Goal: Transaction & Acquisition: Download file/media

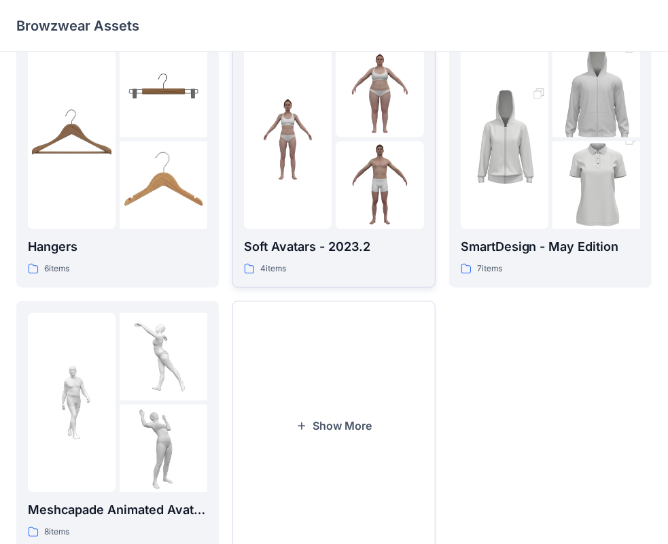
scroll to position [337, 0]
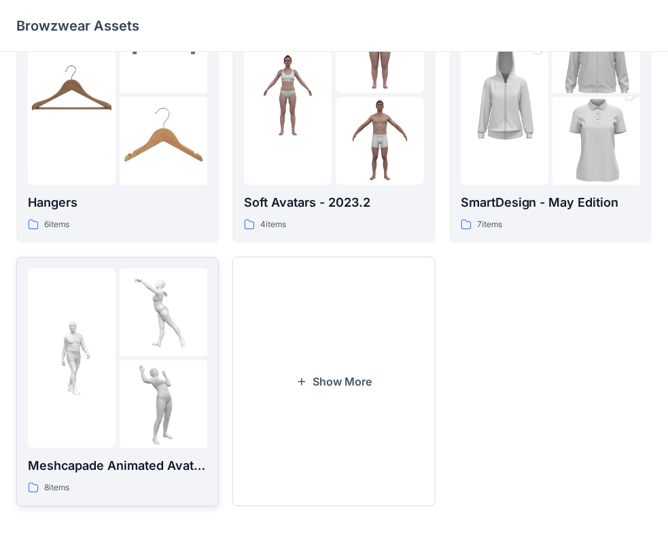
click at [155, 391] on img at bounding box center [164, 404] width 88 height 88
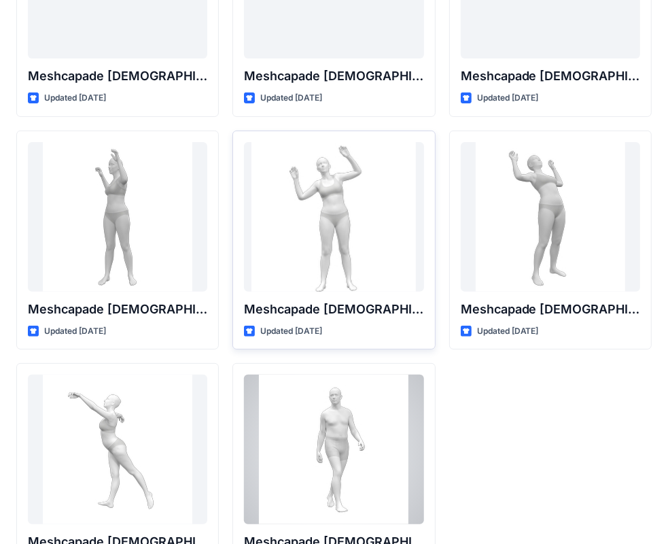
scroll to position [224, 0]
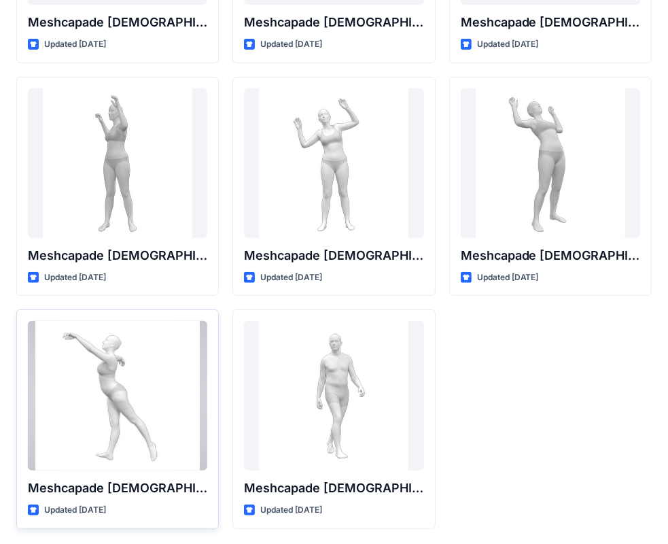
click at [122, 399] on div at bounding box center [117, 396] width 179 height 150
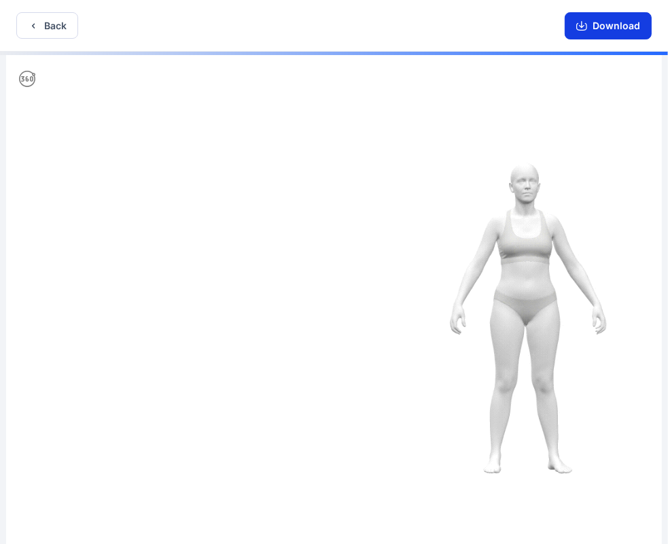
click at [623, 37] on button "Download" at bounding box center [608, 25] width 87 height 27
